Goal: Information Seeking & Learning: Learn about a topic

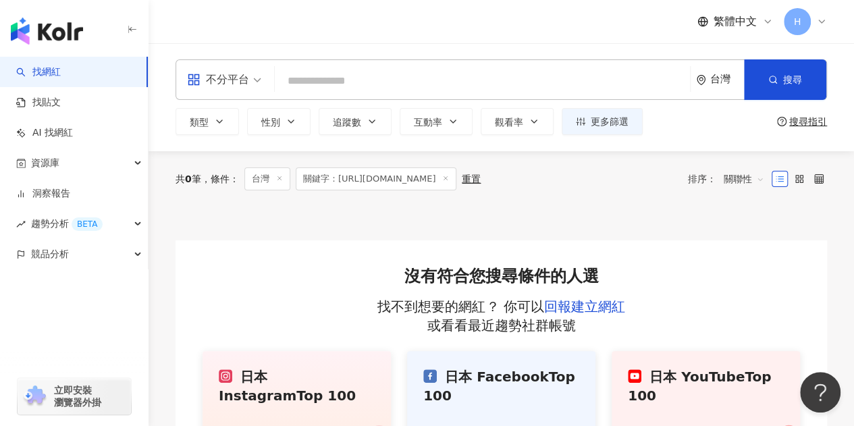
drag, startPoint x: 341, startPoint y: 109, endPoint x: 353, endPoint y: 79, distance: 31.9
click at [349, 106] on div "不分平台 台灣 搜尋 9ec396c0-46f1-4746-9931-e6bc2ca48919 六一遛阿寬 403,421 追蹤者 搜尋名稱、敘述、貼文含有關…" at bounding box center [502, 97] width 706 height 76
click at [349, 74] on input "search" at bounding box center [482, 81] width 405 height 26
paste input "**********"
type input "**********"
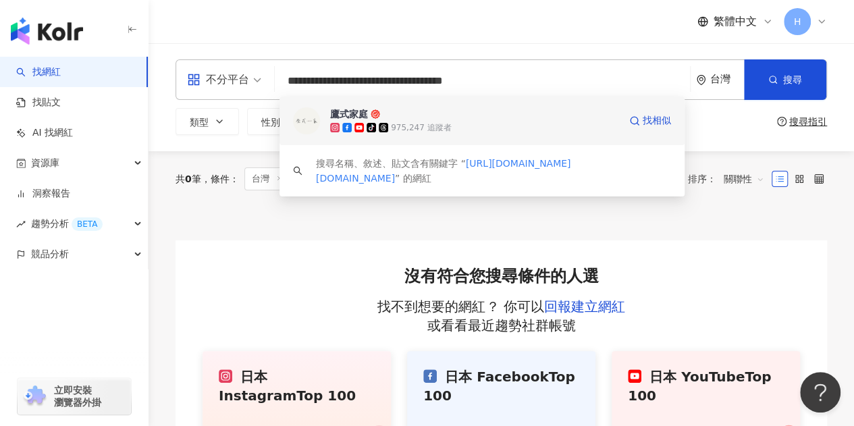
click at [423, 127] on div "975,247 追蹤者" at bounding box center [421, 127] width 60 height 11
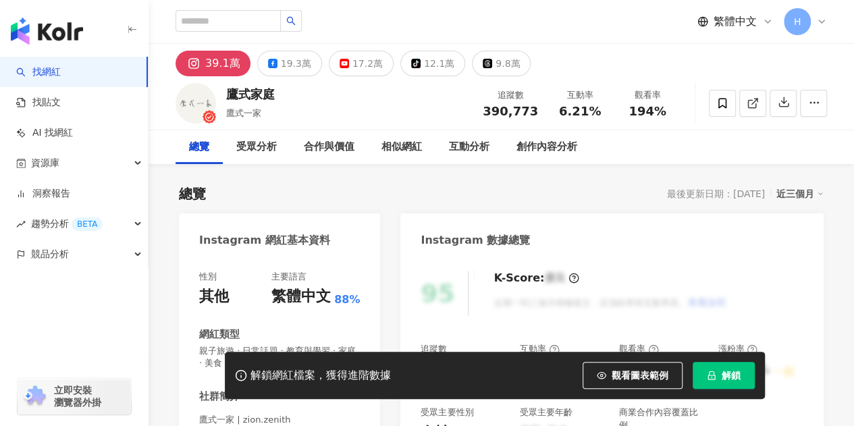
click at [738, 365] on button "解鎖" at bounding box center [724, 375] width 62 height 27
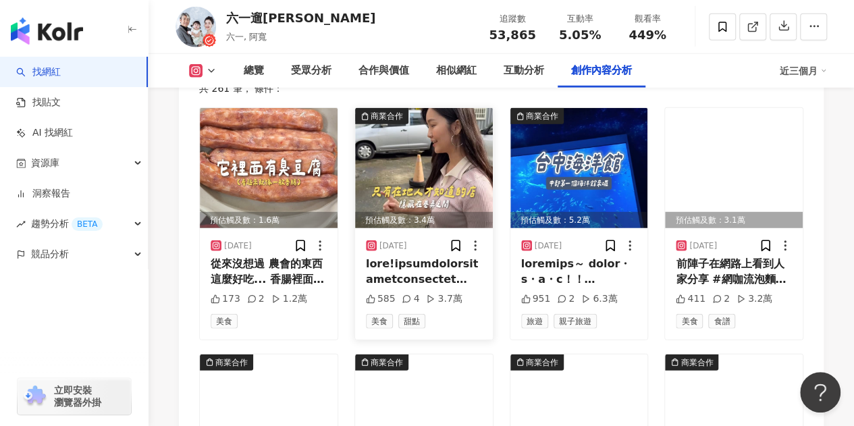
scroll to position [4187, 0]
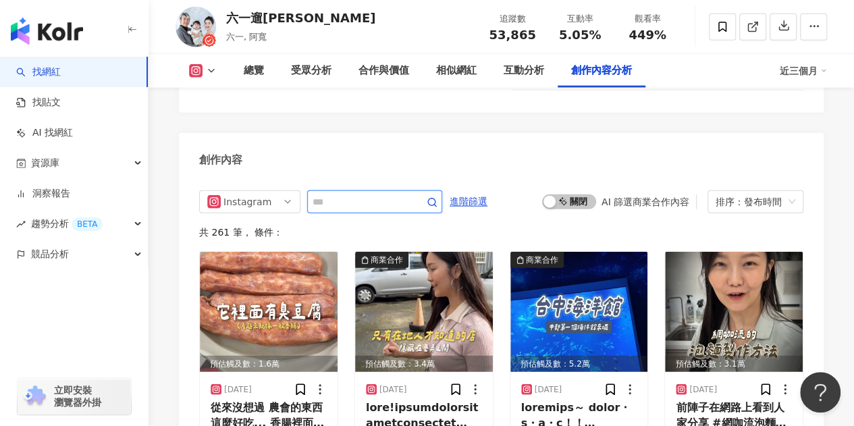
click at [384, 194] on input "text" at bounding box center [360, 202] width 95 height 16
type input "*"
type input "**"
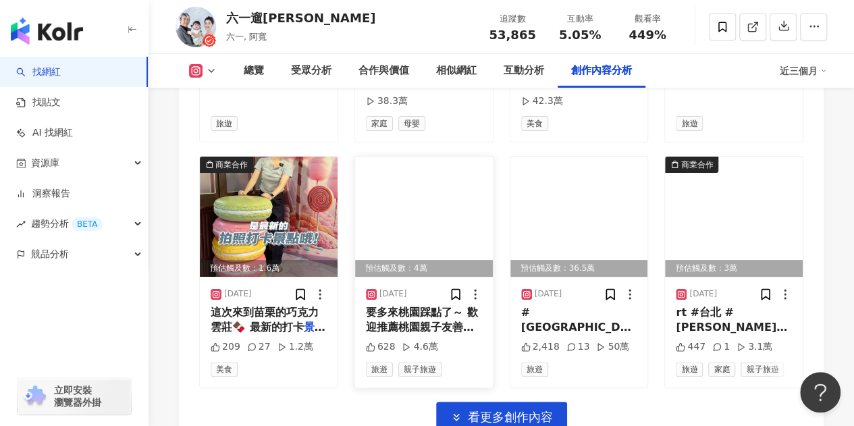
scroll to position [4828, 0]
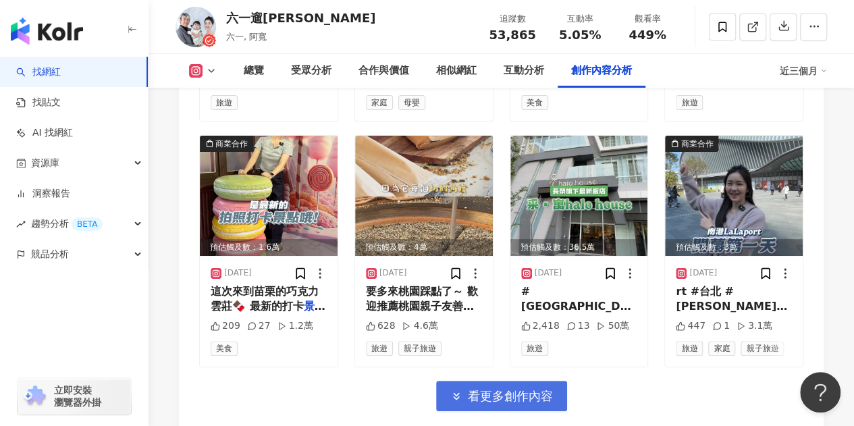
click at [490, 389] on span "看更多創作內容" at bounding box center [510, 396] width 85 height 15
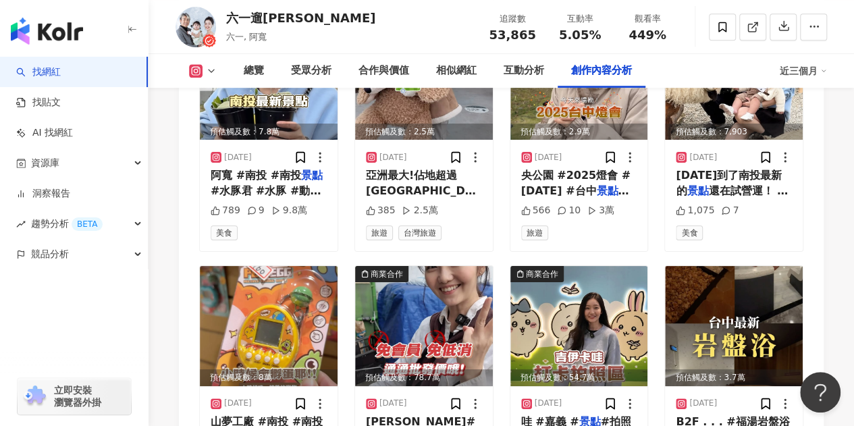
scroll to position [5301, 0]
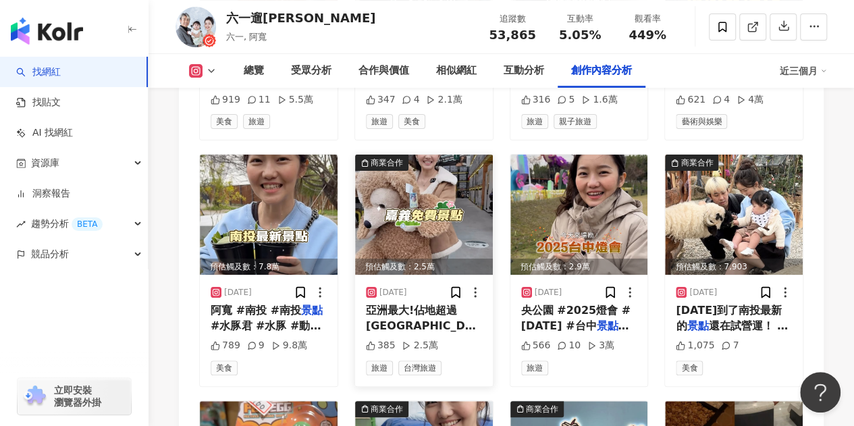
click at [400, 187] on img at bounding box center [424, 215] width 138 height 120
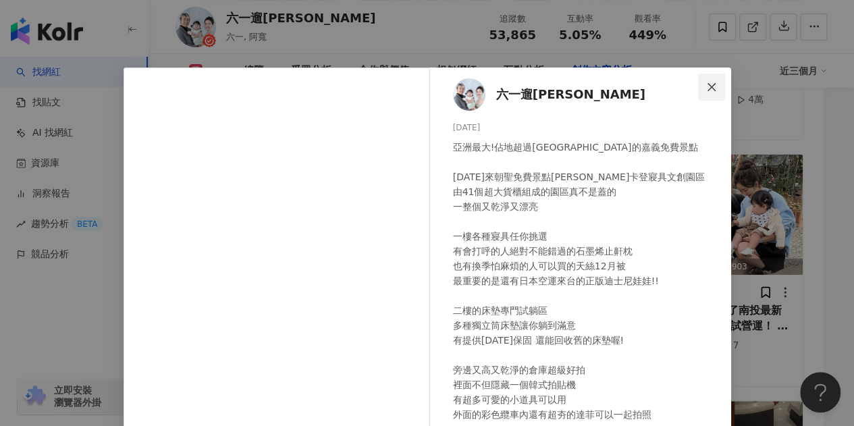
click at [708, 84] on icon "close" at bounding box center [712, 86] width 8 height 8
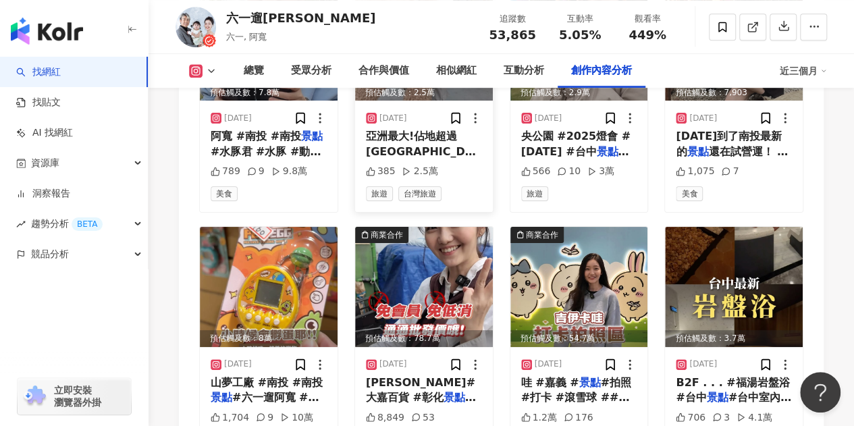
scroll to position [5504, 0]
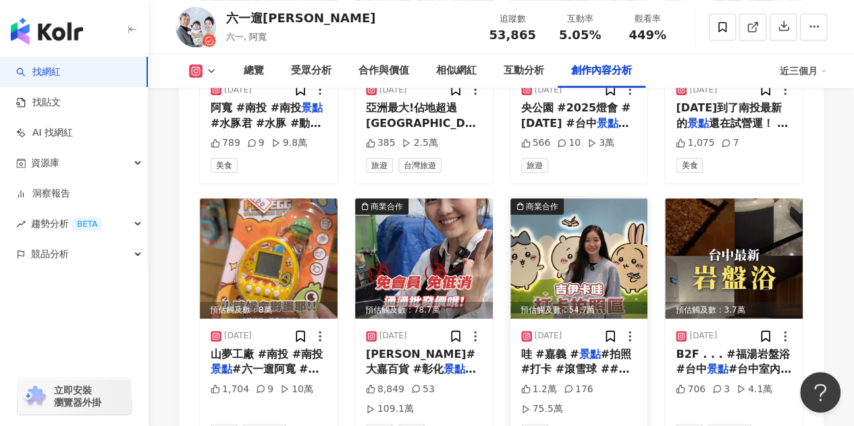
click at [583, 215] on img at bounding box center [580, 259] width 138 height 120
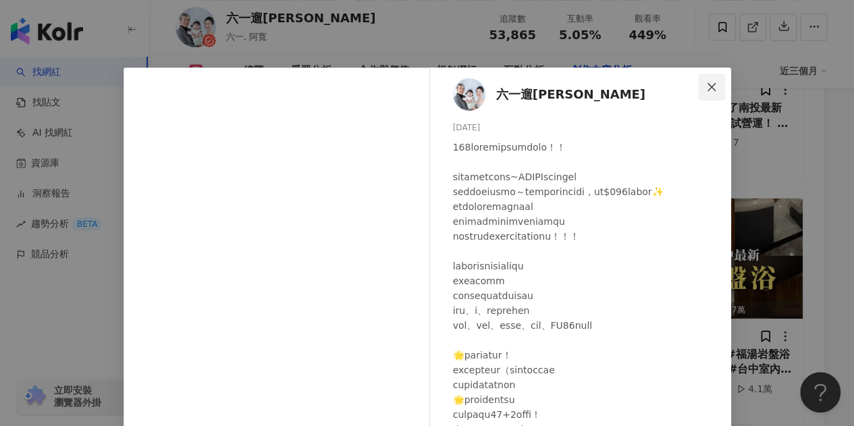
click at [709, 82] on icon "close" at bounding box center [711, 87] width 11 height 11
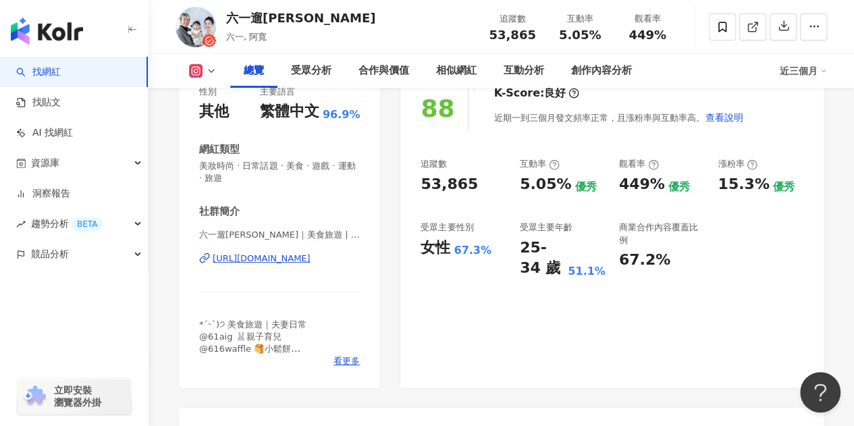
scroll to position [0, 0]
